Goal: Find specific page/section

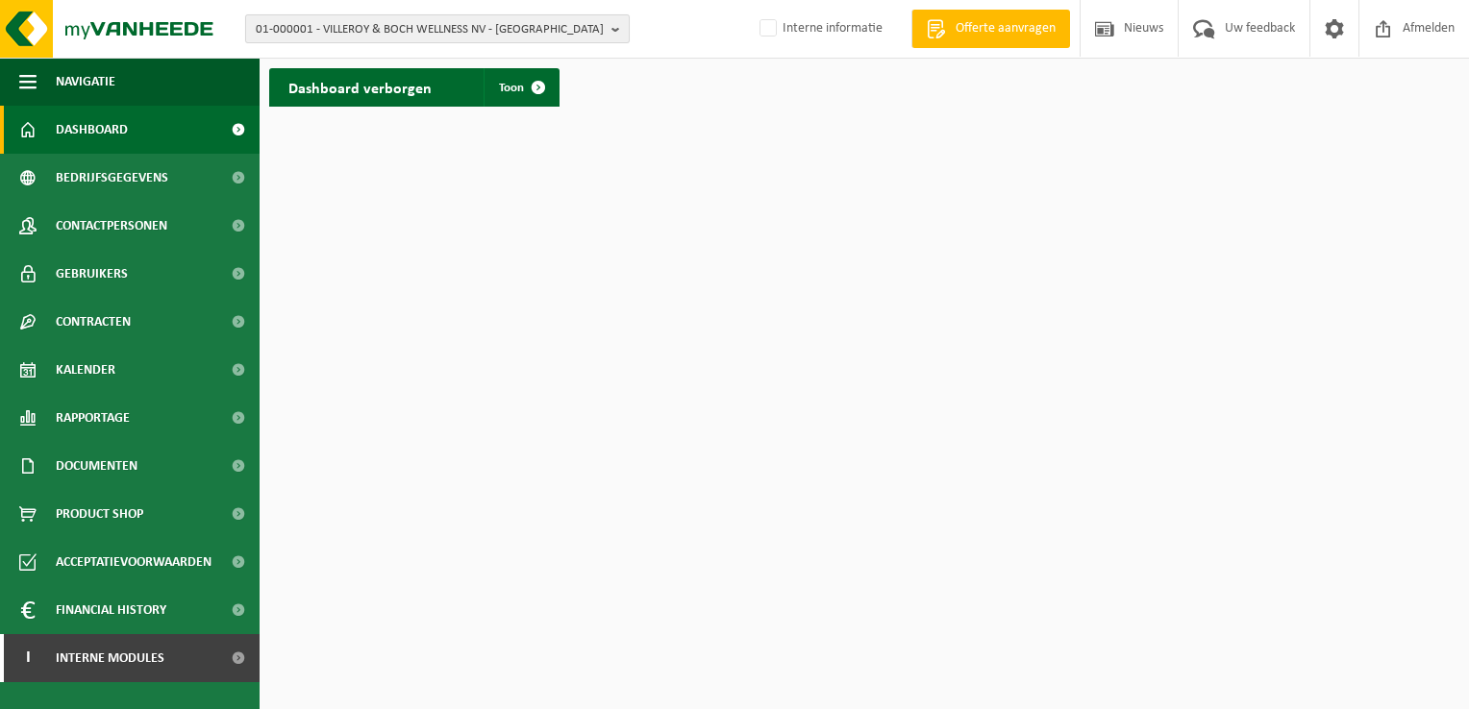
click at [292, 30] on span "01-000001 - VILLEROY & BOCH WELLNESS NV - ROESELARE" at bounding box center [430, 29] width 348 height 29
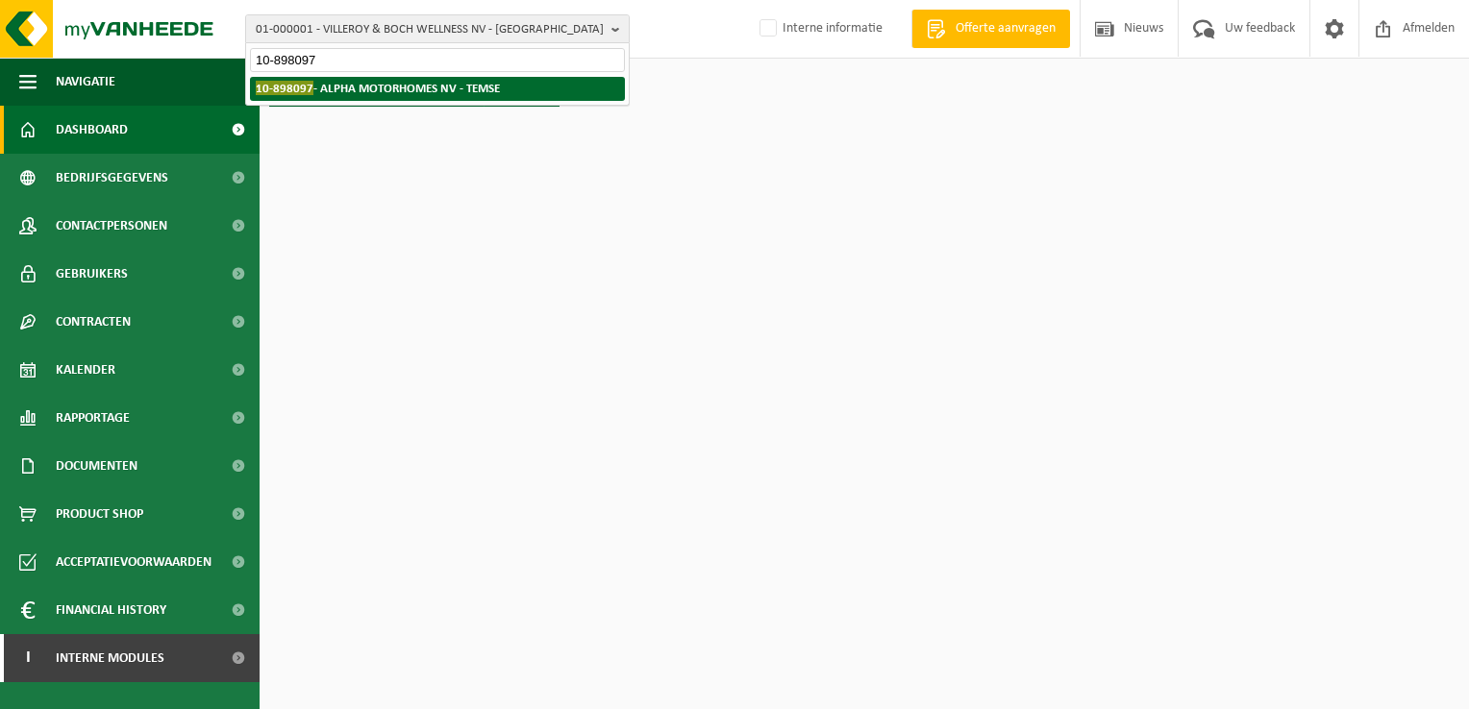
type input "10-898097"
click at [381, 91] on strong "10-898097 - ALPHA MOTORHOMES NV - TEMSE" at bounding box center [378, 88] width 244 height 14
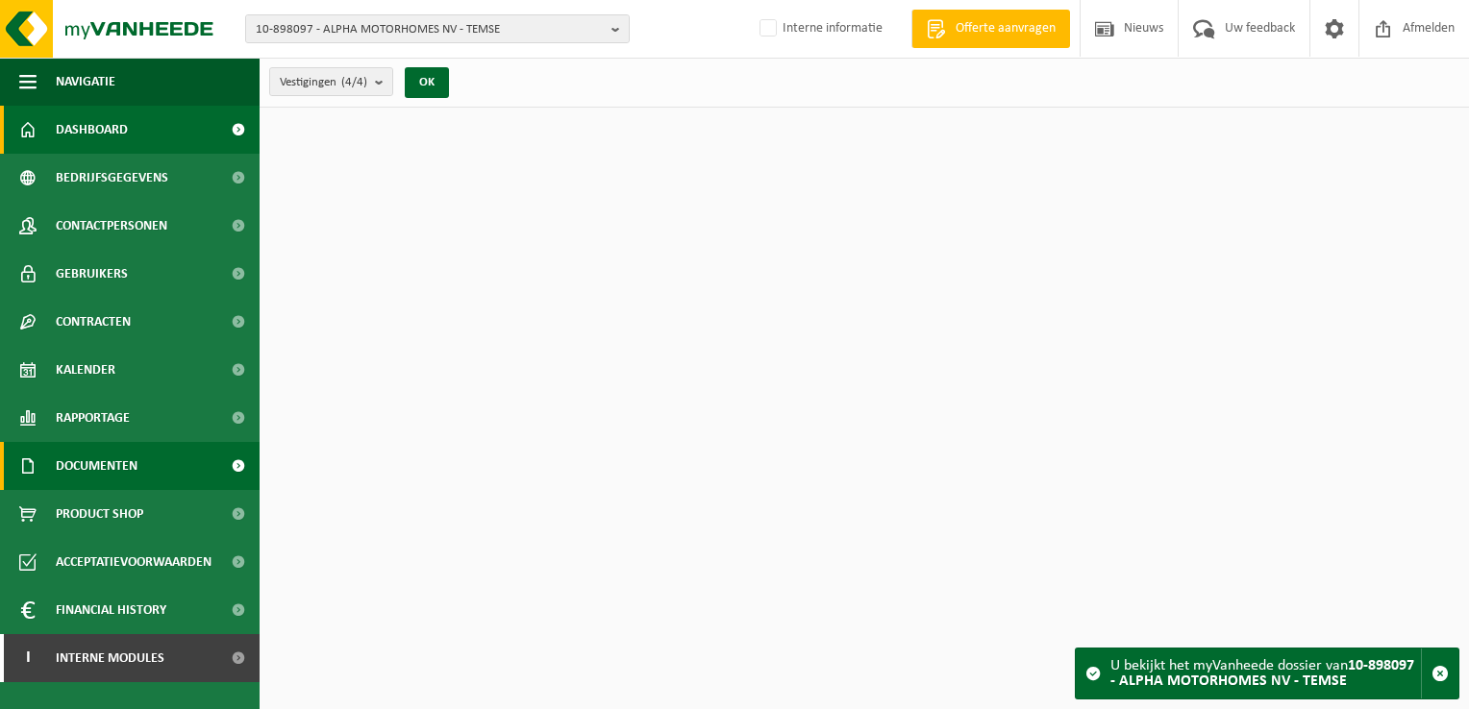
click at [135, 478] on span "Documenten" at bounding box center [97, 466] width 82 height 48
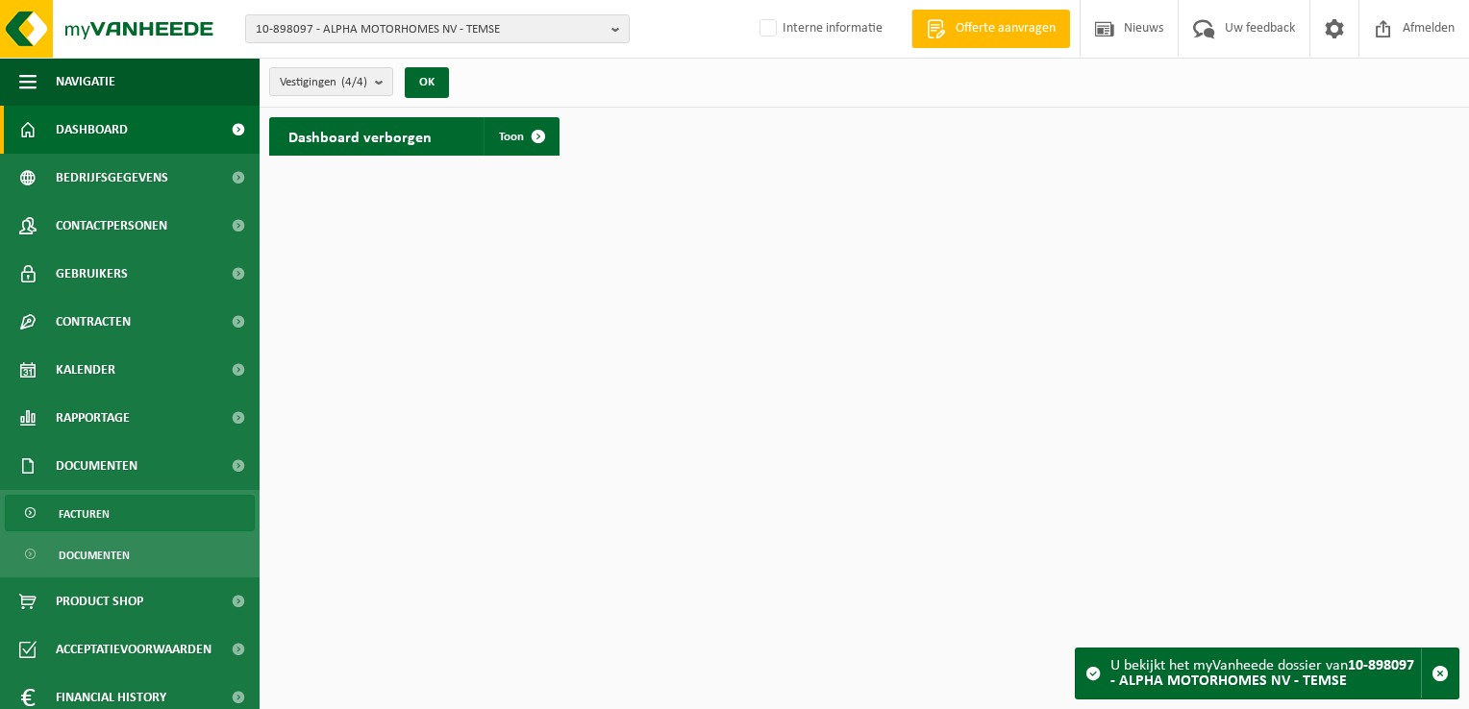
click at [146, 506] on link "Facturen" at bounding box center [130, 513] width 250 height 37
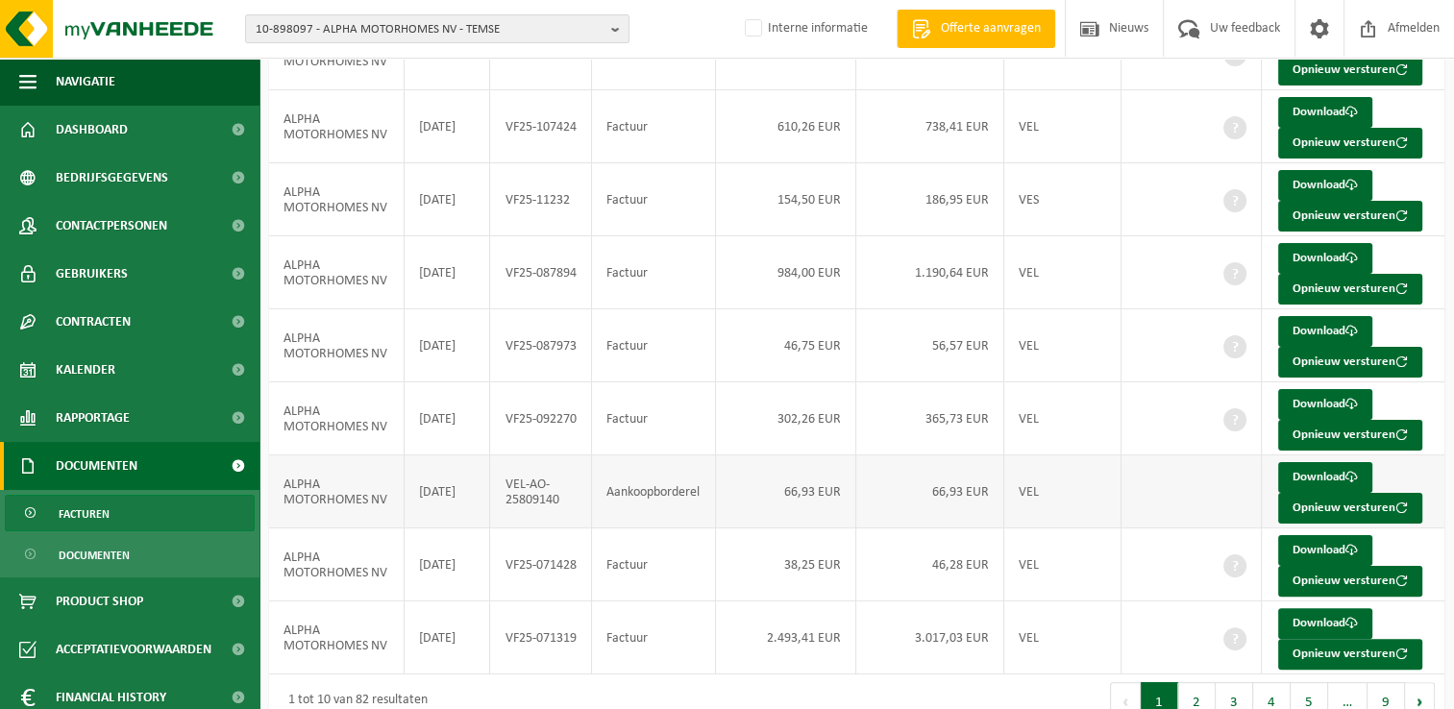
scroll to position [372, 0]
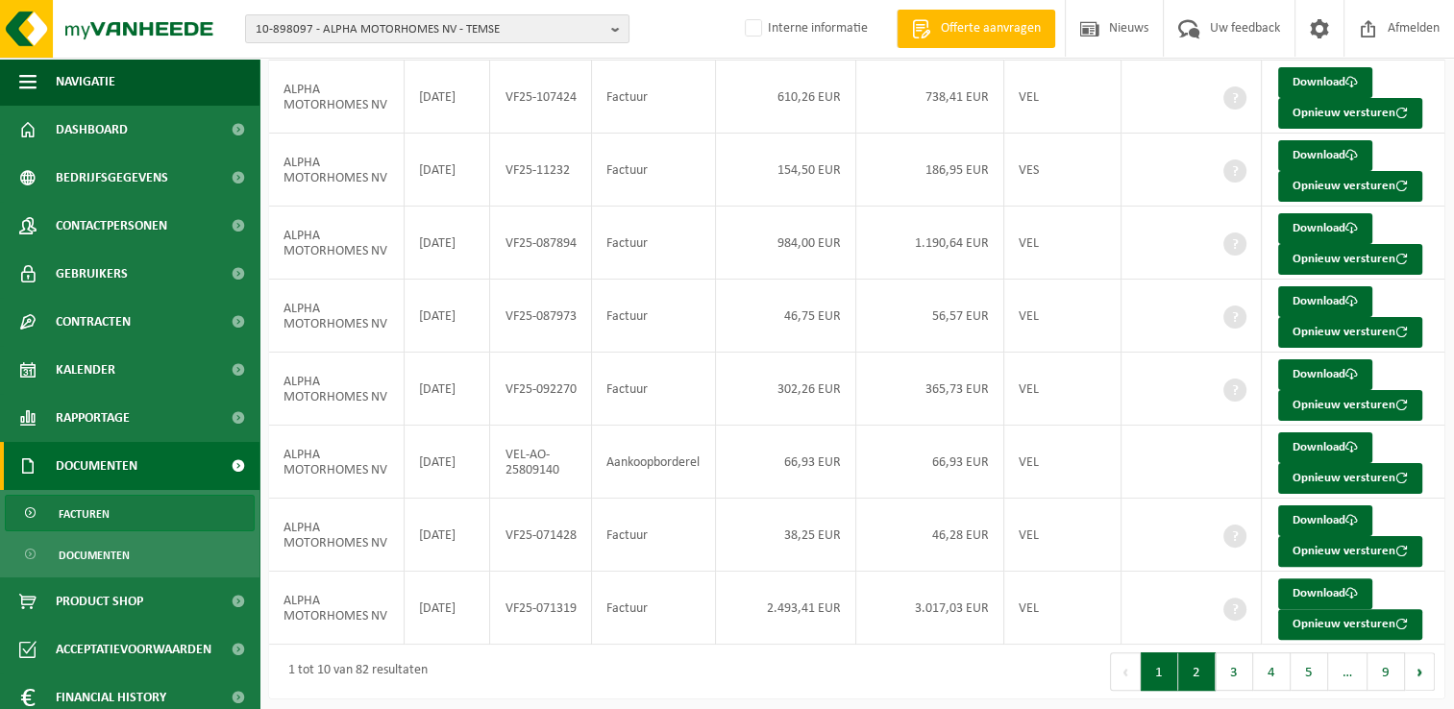
click at [1197, 669] on button "2" at bounding box center [1196, 672] width 37 height 38
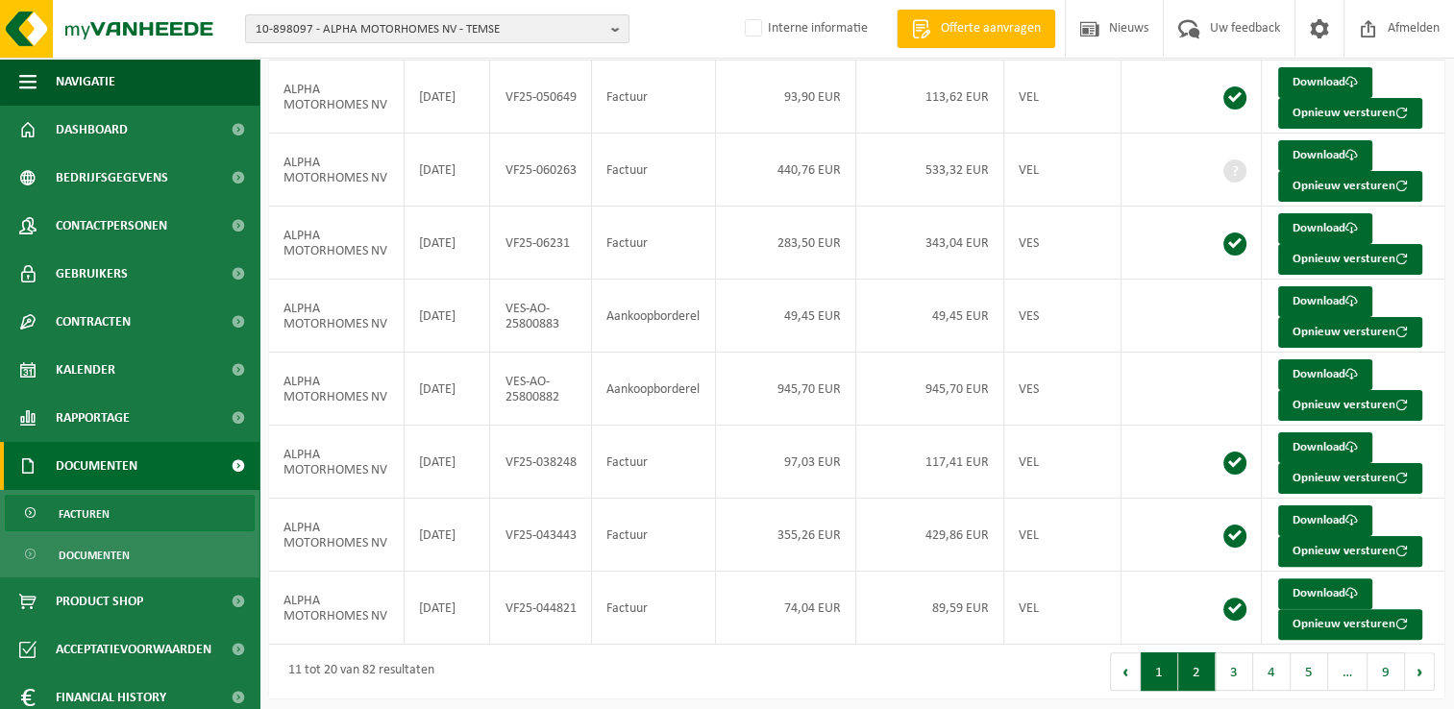
click at [1155, 679] on button "1" at bounding box center [1159, 672] width 37 height 38
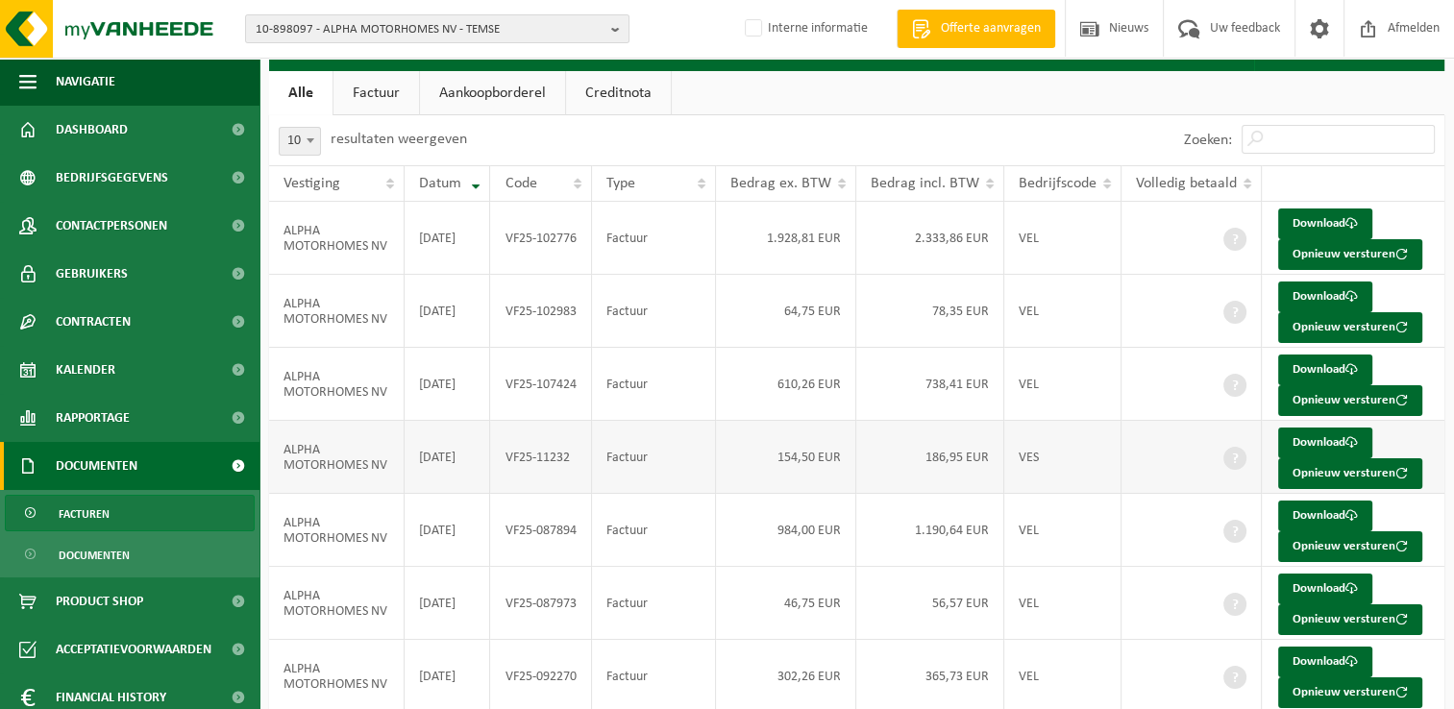
scroll to position [84, 0]
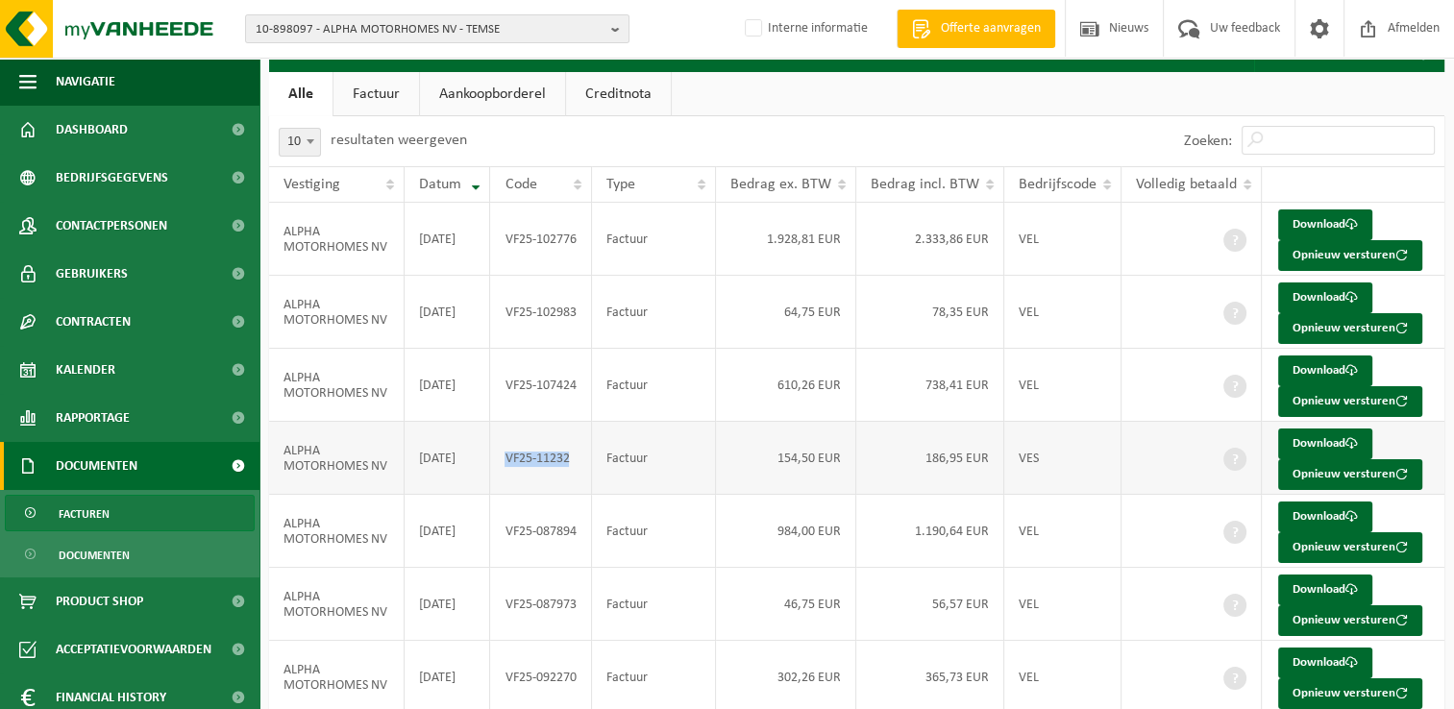
drag, startPoint x: 564, startPoint y: 459, endPoint x: 508, endPoint y: 458, distance: 55.8
click at [508, 458] on td "VF25-11232" at bounding box center [540, 458] width 101 height 73
